Goal: Task Accomplishment & Management: Complete application form

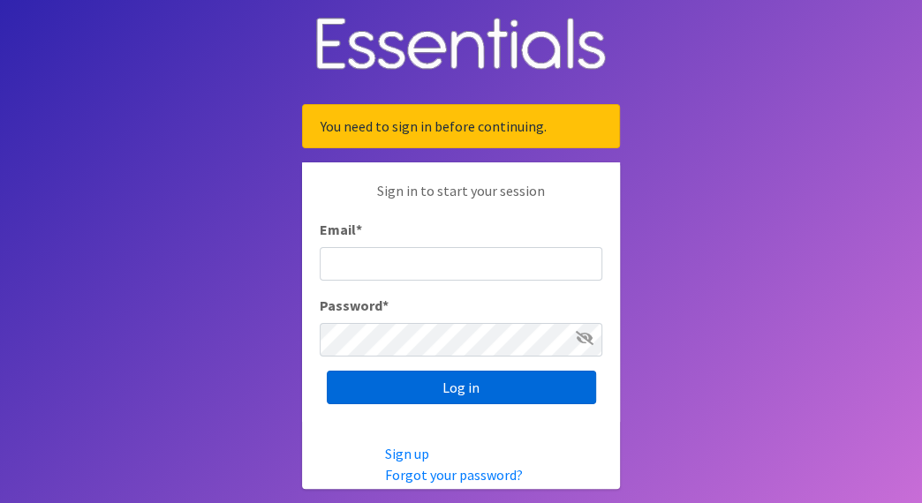
type input "[EMAIL_ADDRESS][DOMAIN_NAME]"
click at [447, 388] on input "Log in" at bounding box center [461, 388] width 269 height 34
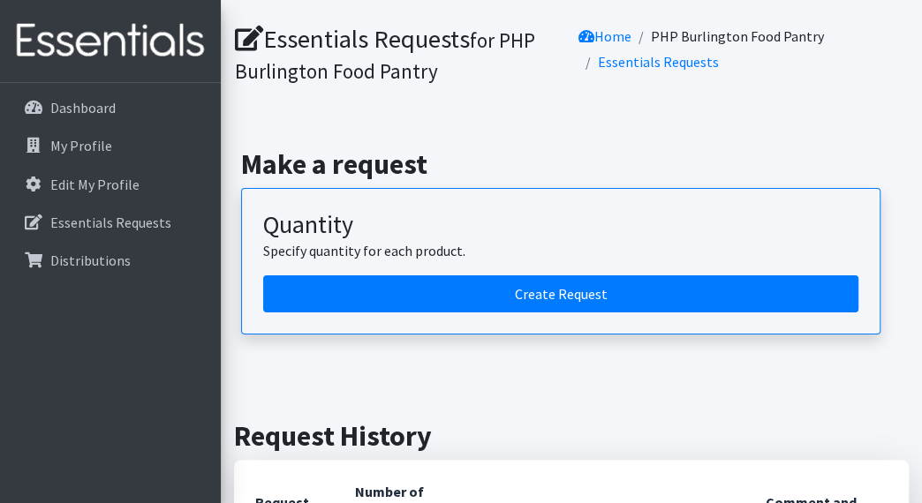
scroll to position [87, 0]
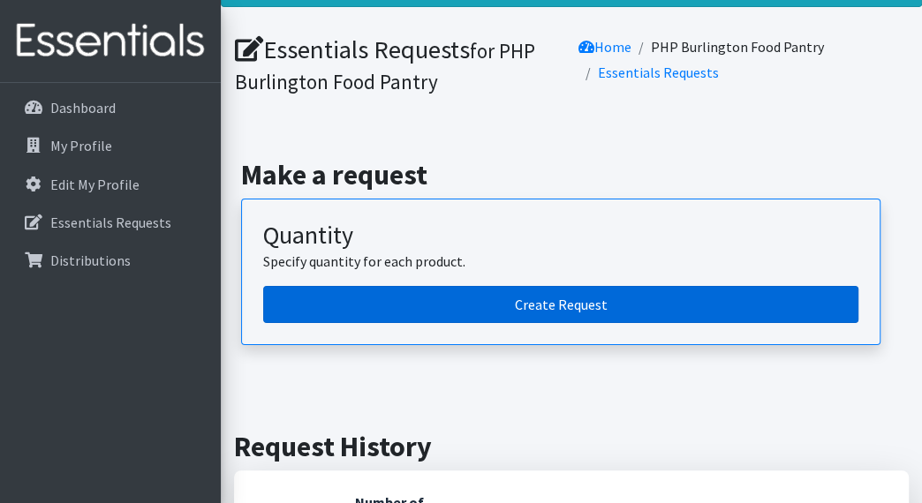
click at [533, 301] on link "Create Request" at bounding box center [560, 304] width 595 height 37
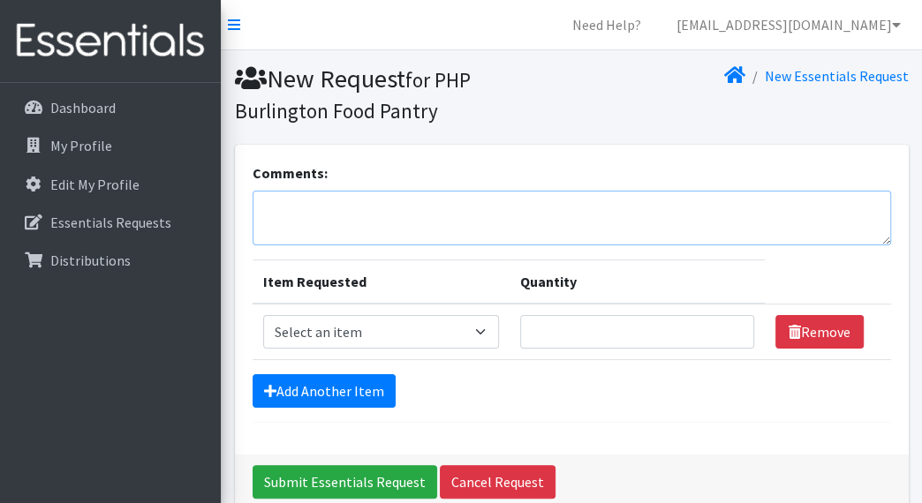
click at [383, 215] on textarea "Comments:" at bounding box center [572, 218] width 638 height 55
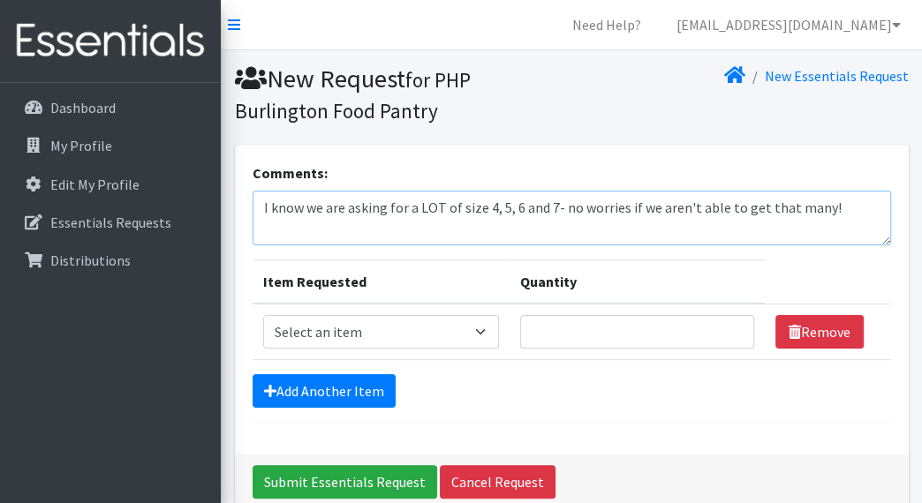
scroll to position [83, 0]
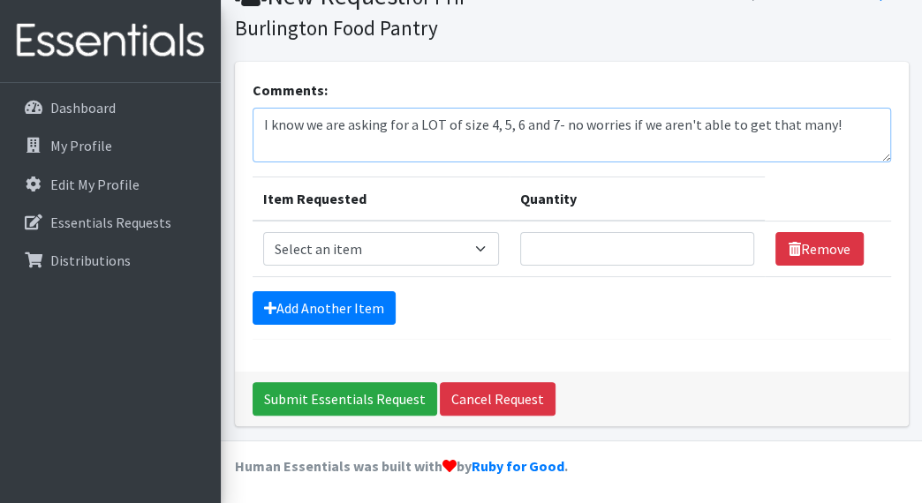
type textarea "I know we are asking for a LOT of size 4, 5, 6 and 7- no worries if we aren't a…"
click at [446, 249] on select "Select an item Overnights - L/XL (60-125 lbs) Overnights - S/M (38-65 lbs) Pree…" at bounding box center [381, 249] width 236 height 34
select select "14922"
click at [263, 232] on select "Select an item Overnights - L/XL (60-125 lbs) Overnights - S/M (38-65 lbs) Pree…" at bounding box center [381, 249] width 236 height 34
click at [596, 252] on input "Quantity" at bounding box center [637, 249] width 234 height 34
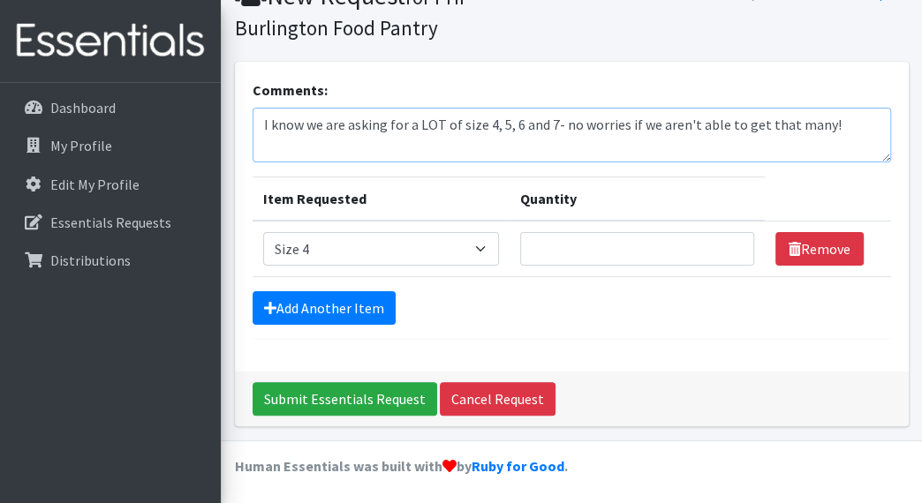
drag, startPoint x: 829, startPoint y: 120, endPoint x: 135, endPoint y: 82, distance: 695.0
click at [135, 82] on div "Need Help? pantryassistant@peoplehelpingpeopleinc.org My Co-Workers My Profile …" at bounding box center [461, 212] width 922 height 590
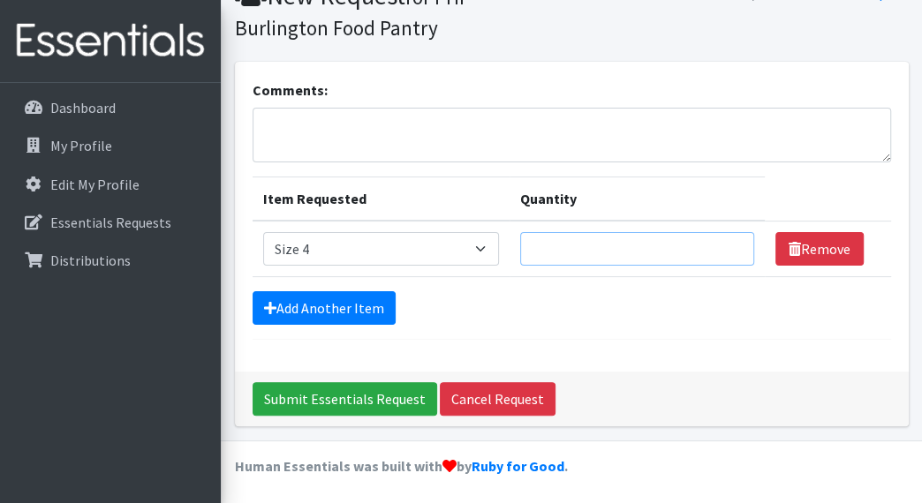
click at [592, 255] on input "Quantity" at bounding box center [637, 249] width 234 height 34
type input "600"
click at [321, 306] on link "Add Another Item" at bounding box center [324, 308] width 143 height 34
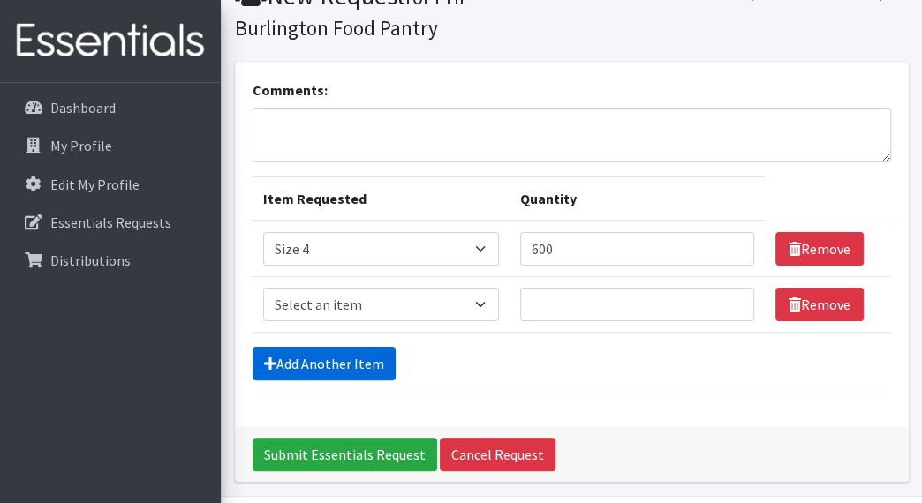
scroll to position [138, 0]
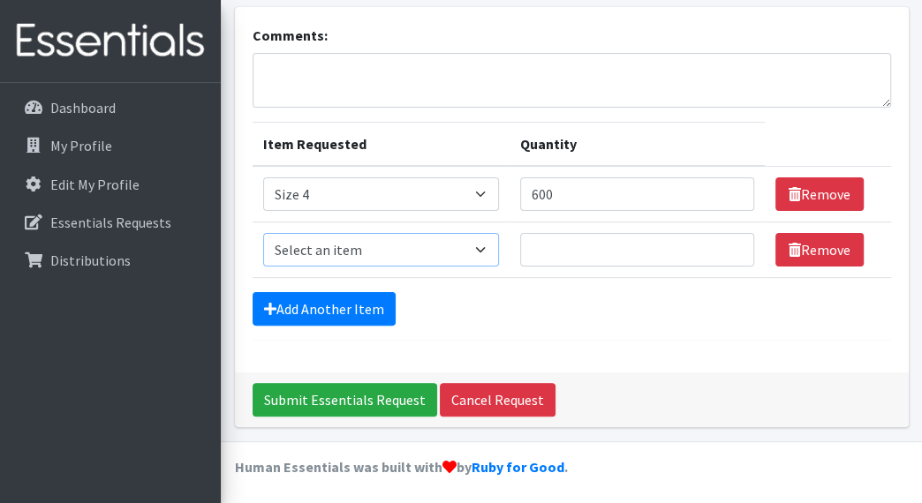
click at [473, 253] on select "Select an item Overnights - L/XL (60-125 lbs) Overnights - S/M (38-65 lbs) Pree…" at bounding box center [381, 250] width 236 height 34
select select "14920"
click at [263, 233] on select "Select an item Overnights - L/XL (60-125 lbs) Overnights - S/M (38-65 lbs) Pree…" at bounding box center [381, 250] width 236 height 34
click at [617, 233] on input "Quantity" at bounding box center [637, 250] width 234 height 34
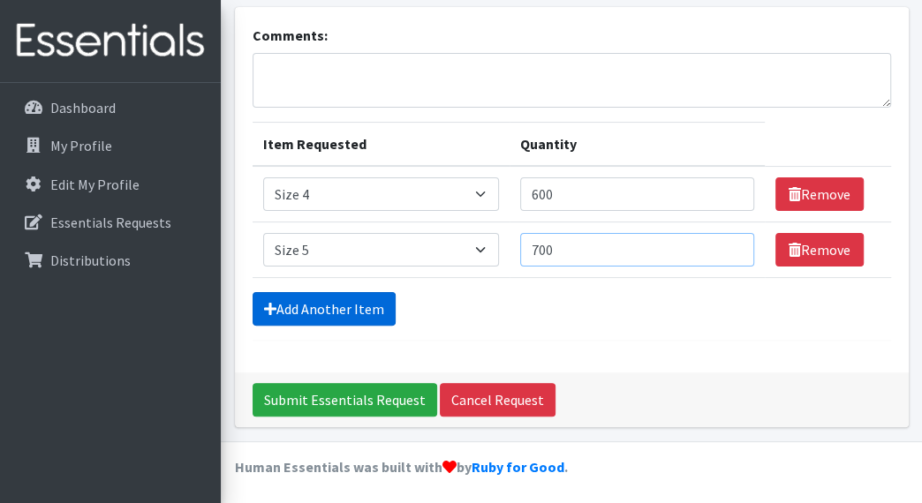
type input "700"
click at [275, 301] on link "Add Another Item" at bounding box center [324, 309] width 143 height 34
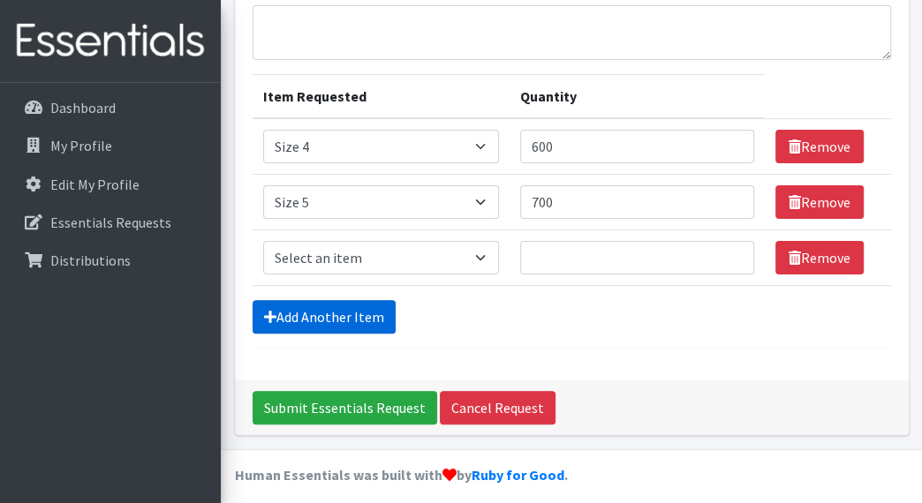
scroll to position [193, 0]
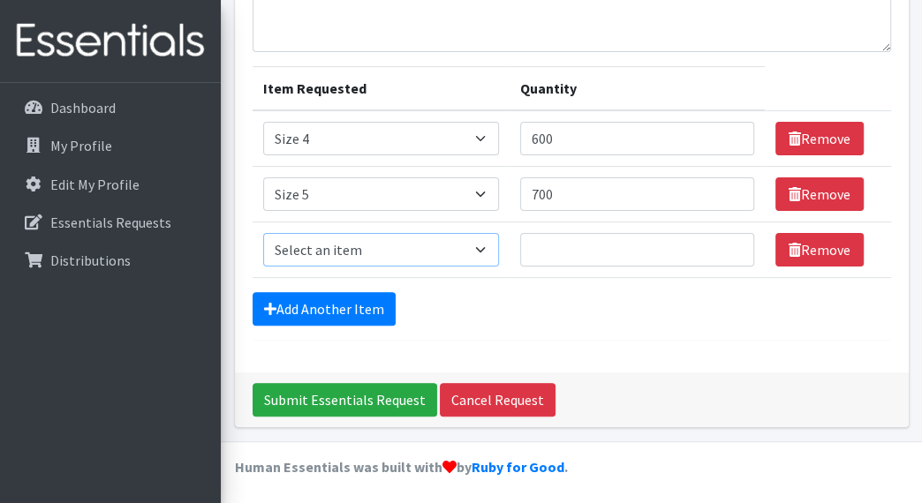
click at [371, 256] on select "Select an item Overnights - L/XL (60-125 lbs) Overnights - S/M (38-65 lbs) Pree…" at bounding box center [381, 250] width 236 height 34
select select "14903"
click at [263, 233] on select "Select an item Overnights - L/XL (60-125 lbs) Overnights - S/M (38-65 lbs) Pree…" at bounding box center [381, 250] width 236 height 34
click at [622, 240] on input "Quantity" at bounding box center [637, 250] width 234 height 34
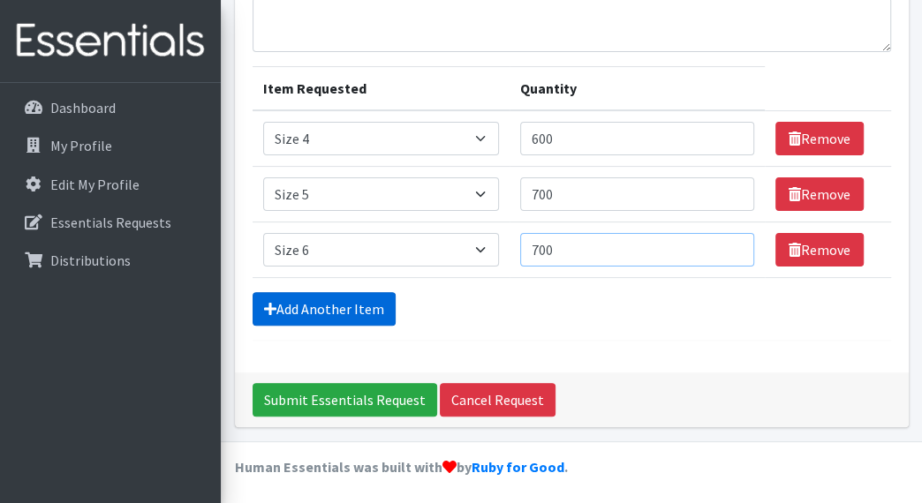
type input "700"
click at [334, 297] on link "Add Another Item" at bounding box center [324, 309] width 143 height 34
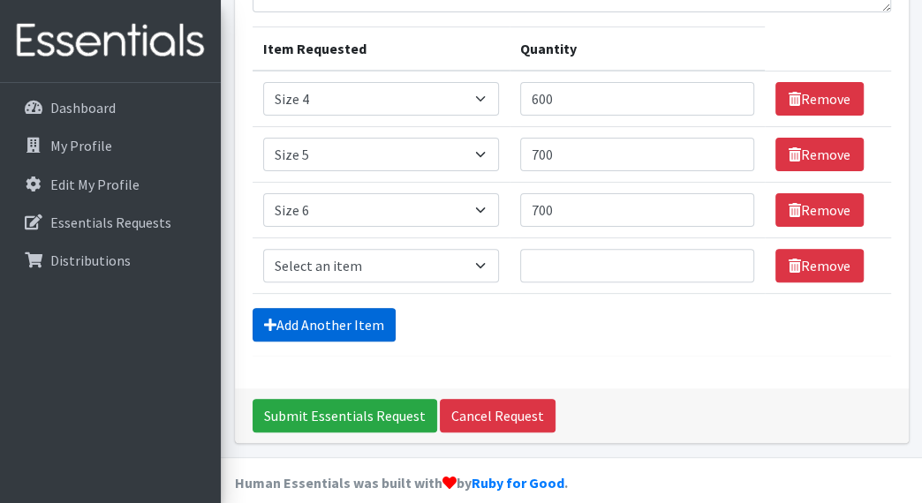
scroll to position [249, 0]
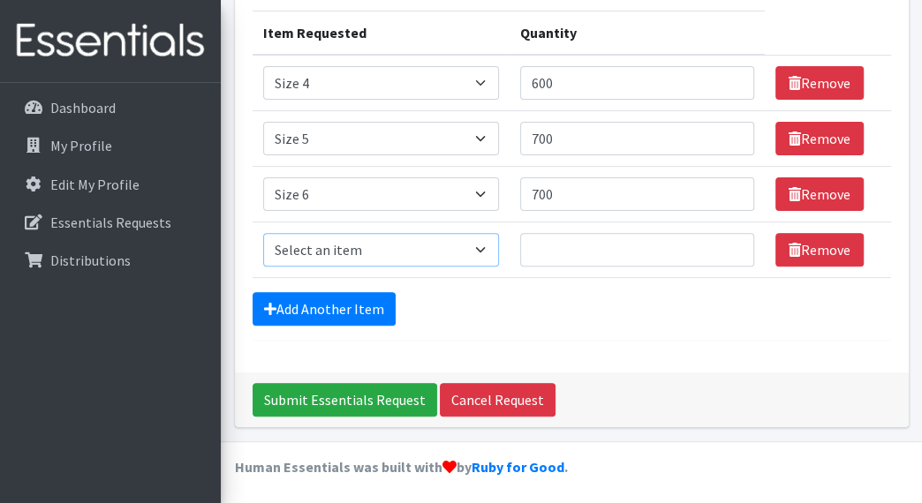
click at [385, 251] on select "Select an item Overnights - L/XL (60-125 lbs) Overnights - S/M (38-65 lbs) Pree…" at bounding box center [381, 250] width 236 height 34
select select "14916"
click at [263, 233] on select "Select an item Overnights - L/XL (60-125 lbs) Overnights - S/M (38-65 lbs) Pree…" at bounding box center [381, 250] width 236 height 34
click at [602, 252] on input "Quantity" at bounding box center [637, 250] width 234 height 34
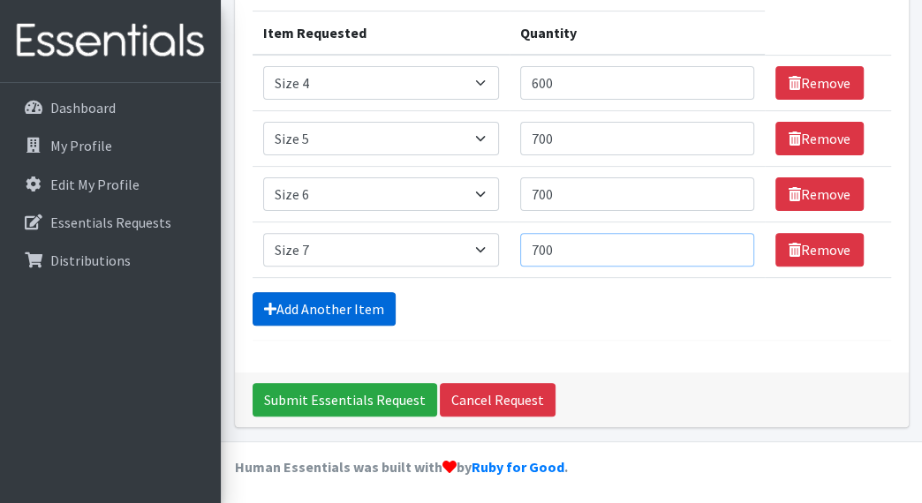
type input "700"
click at [291, 312] on link "Add Another Item" at bounding box center [324, 309] width 143 height 34
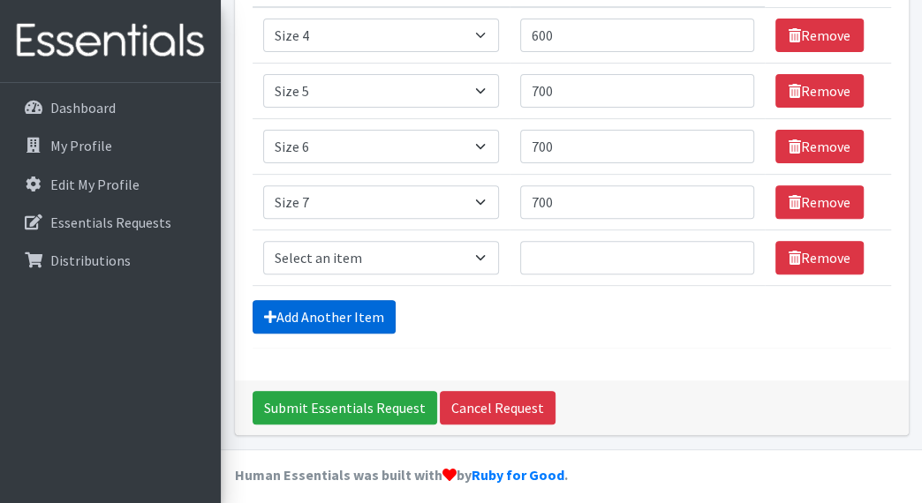
scroll to position [305, 0]
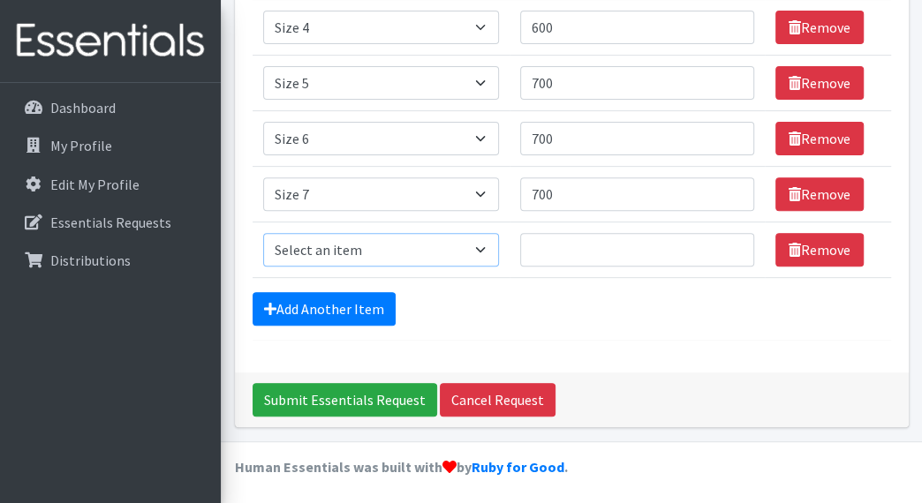
click at [353, 240] on select "Select an item Overnights - L/XL (60-125 lbs) Overnights - S/M (38-65 lbs) Pree…" at bounding box center [381, 250] width 236 height 34
select select "15009"
click at [263, 233] on select "Select an item Overnights - L/XL (60-125 lbs) Overnights - S/M (38-65 lbs) Pree…" at bounding box center [381, 250] width 236 height 34
click at [563, 243] on input "Quantity" at bounding box center [637, 250] width 234 height 34
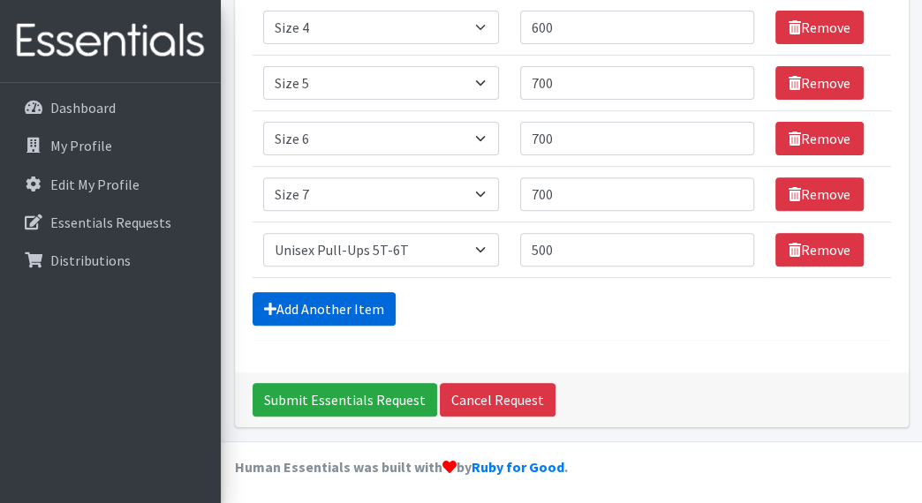
click at [353, 300] on link "Add Another Item" at bounding box center [324, 309] width 143 height 34
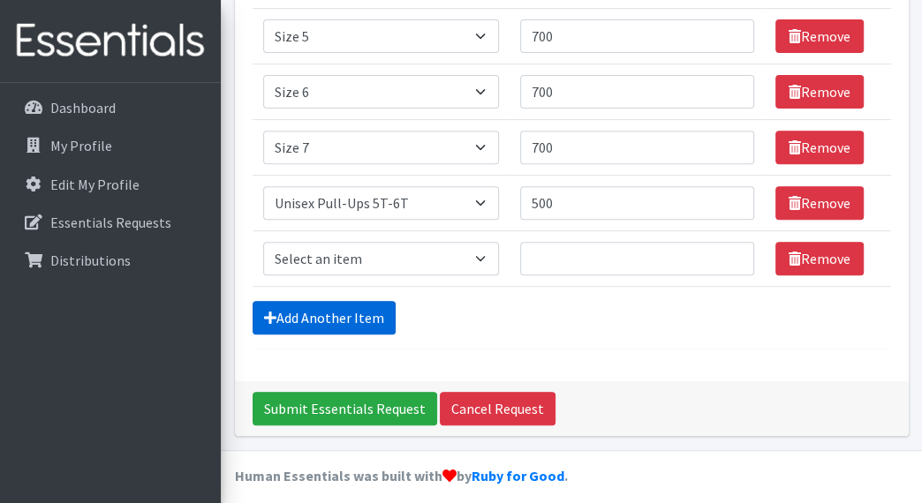
scroll to position [359, 0]
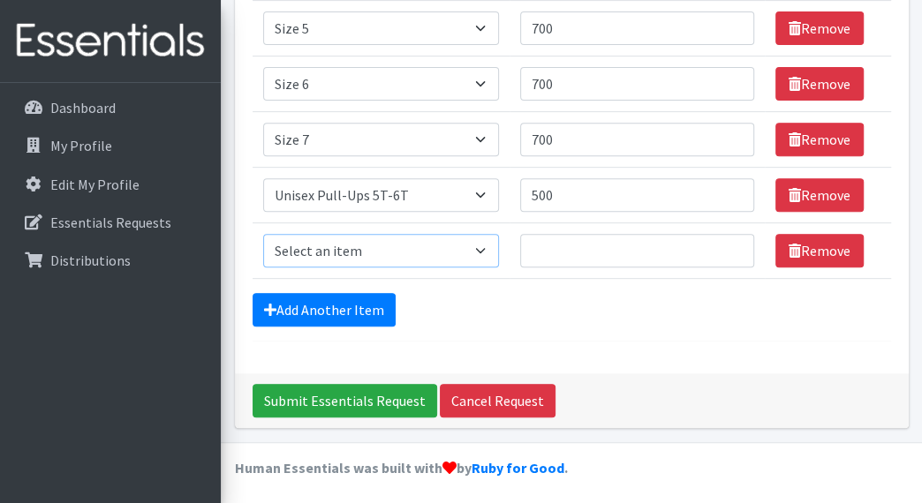
click at [390, 245] on select "Select an item Overnights - L/XL (60-125 lbs) Overnights - S/M (38-65 lbs) Pree…" at bounding box center [381, 251] width 236 height 34
click at [444, 253] on select "Select an item Overnights - L/XL (60-125 lbs) Overnights - S/M (38-65 lbs) Pree…" at bounding box center [381, 251] width 236 height 34
click at [473, 243] on select "Select an item Overnights - L/XL (60-125 lbs) Overnights - S/M (38-65 lbs) Pree…" at bounding box center [381, 251] width 236 height 34
click at [580, 315] on div "Add Another Item" at bounding box center [572, 310] width 638 height 34
click at [569, 199] on input "500" at bounding box center [637, 195] width 234 height 34
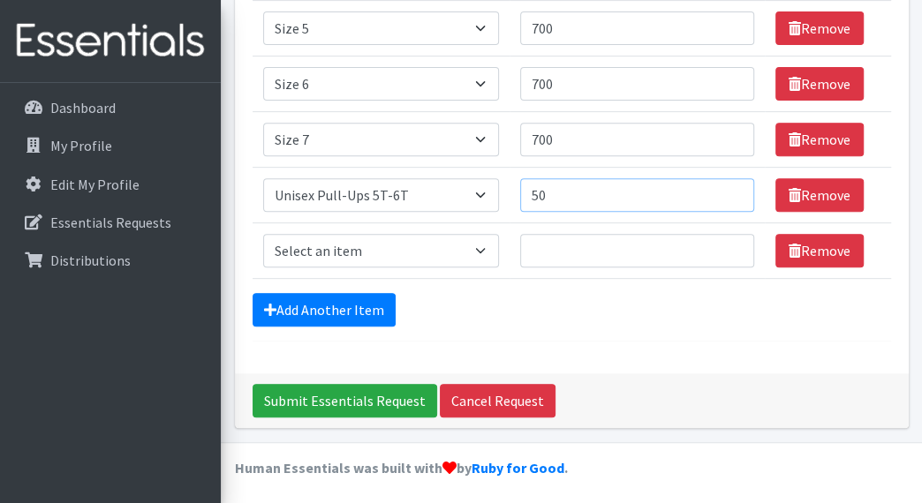
type input "5"
type input "600"
click at [615, 323] on form "Comments: Item Requested Quantity Item Requested Select an item Overnights - L/…" at bounding box center [572, 72] width 638 height 539
click at [825, 253] on link "Remove" at bounding box center [819, 251] width 88 height 34
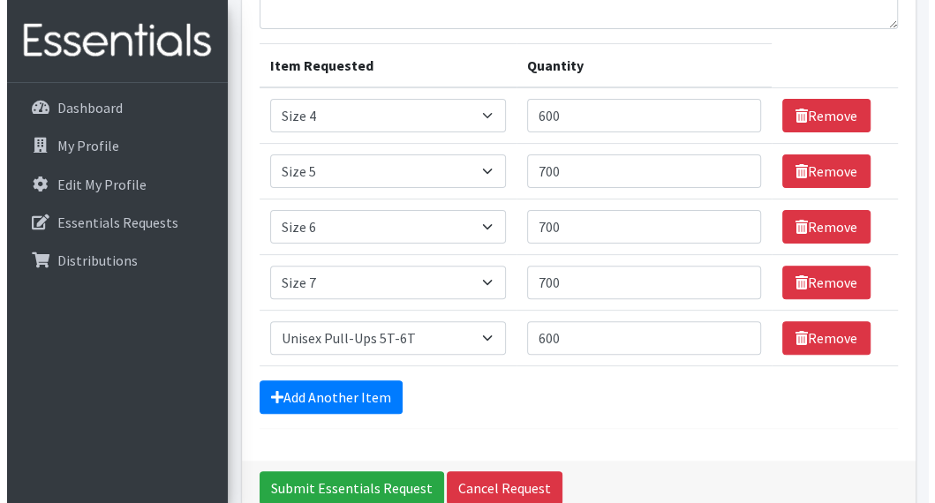
scroll to position [305, 0]
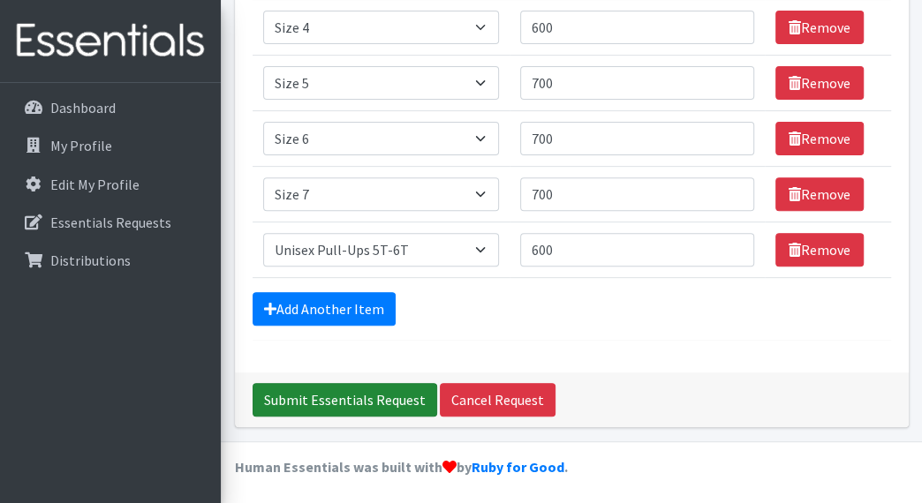
click at [397, 403] on input "Submit Essentials Request" at bounding box center [345, 400] width 185 height 34
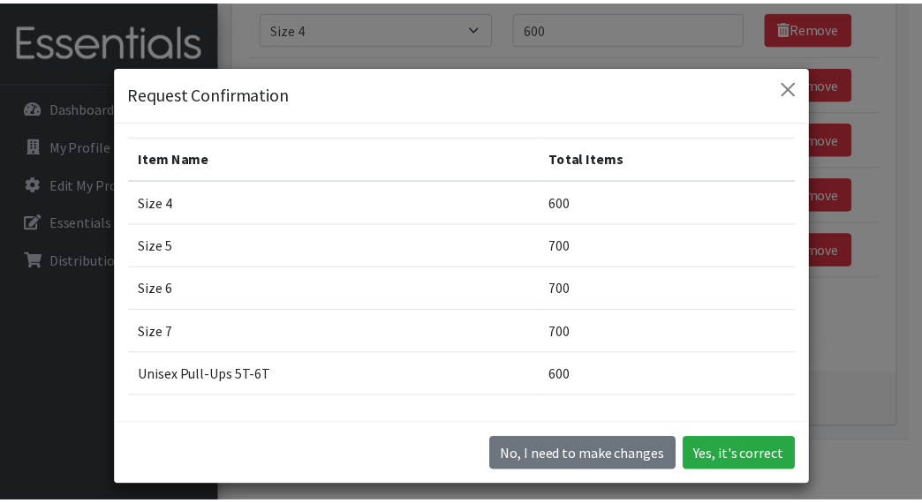
scroll to position [118, 0]
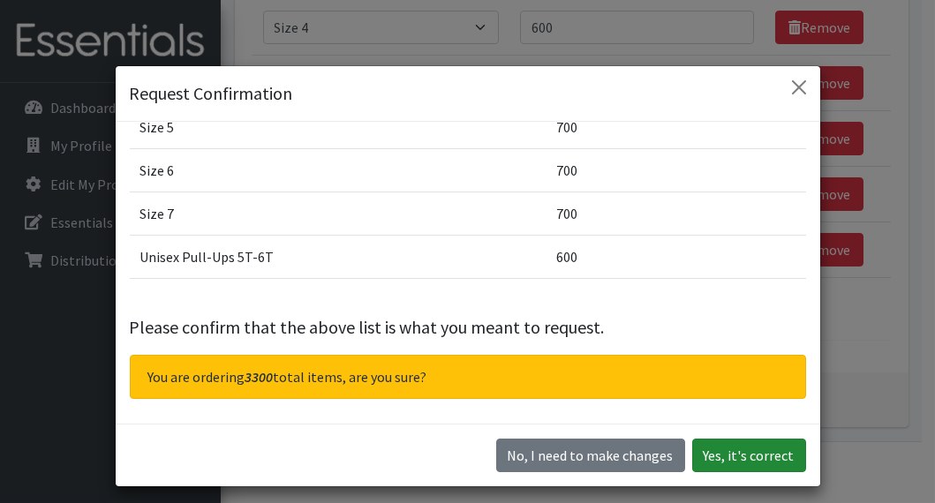
click at [738, 458] on button "Yes, it's correct" at bounding box center [749, 456] width 114 height 34
